Goal: Task Accomplishment & Management: Use online tool/utility

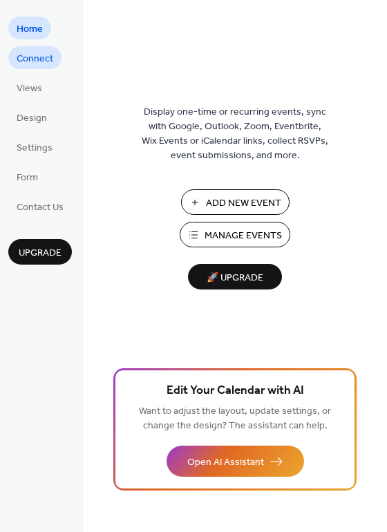
click at [50, 62] on span "Connect" at bounding box center [35, 59] width 37 height 15
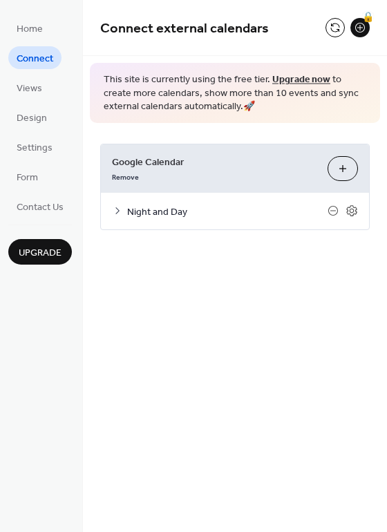
click at [348, 167] on button "Choose Calendars" at bounding box center [343, 168] width 30 height 25
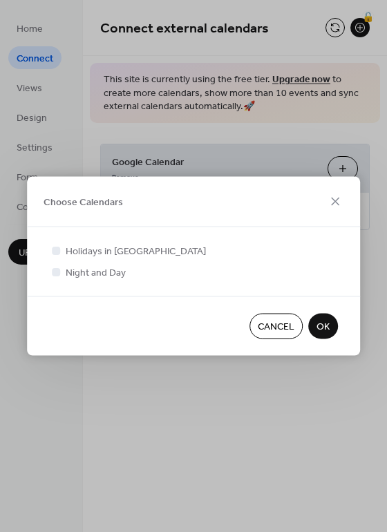
click at [325, 328] on span "OK" at bounding box center [323, 327] width 13 height 15
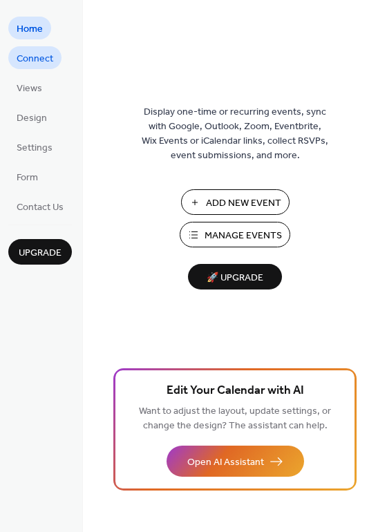
click at [32, 66] on span "Connect" at bounding box center [35, 59] width 37 height 15
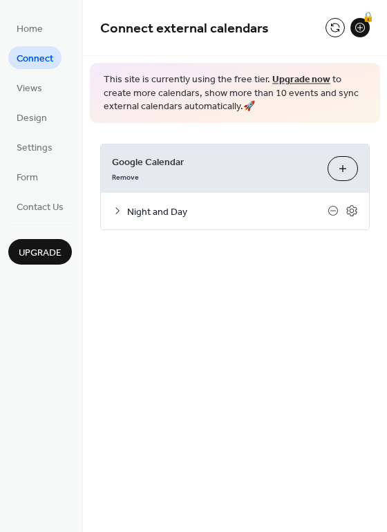
click at [345, 173] on button "Choose Calendars" at bounding box center [343, 168] width 30 height 25
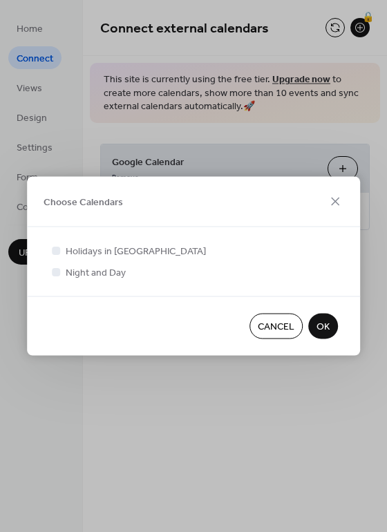
click at [325, 330] on span "OK" at bounding box center [323, 327] width 13 height 15
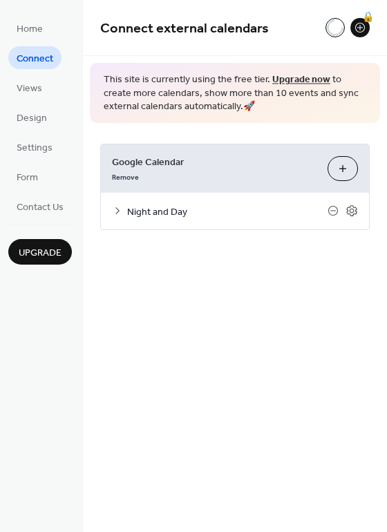
click at [340, 165] on button "Choose Calendars" at bounding box center [343, 168] width 30 height 25
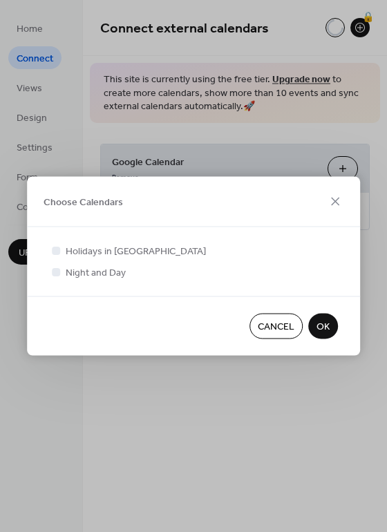
click at [62, 251] on div at bounding box center [56, 250] width 14 height 14
click at [49, 247] on div at bounding box center [56, 250] width 14 height 14
click at [54, 249] on div at bounding box center [56, 250] width 8 height 8
click at [56, 253] on div at bounding box center [56, 250] width 8 height 8
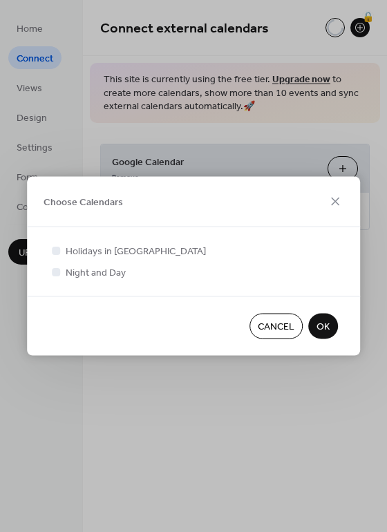
click at [56, 253] on div at bounding box center [56, 250] width 8 height 8
click at [55, 270] on icon at bounding box center [56, 272] width 6 height 6
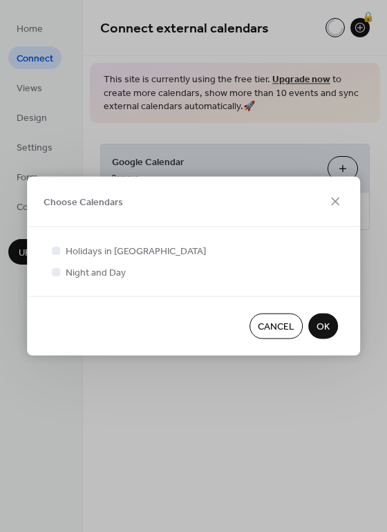
click at [330, 335] on button "OK" at bounding box center [323, 327] width 30 height 26
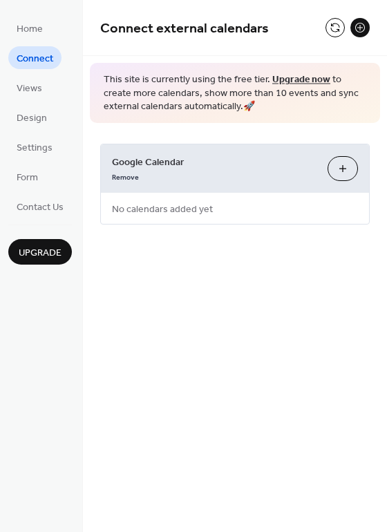
click at [348, 171] on button "Choose Calendars" at bounding box center [343, 168] width 30 height 25
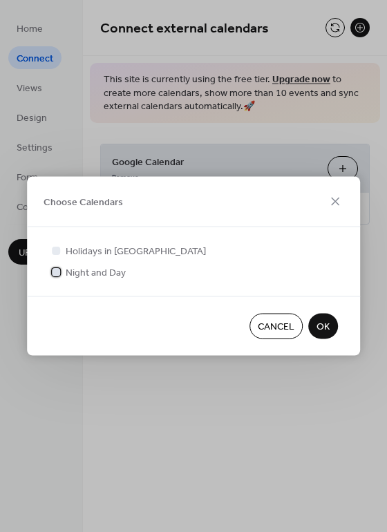
click at [60, 273] on div at bounding box center [56, 271] width 8 height 8
click at [314, 328] on button "OK" at bounding box center [323, 327] width 30 height 26
